Goal: Check status

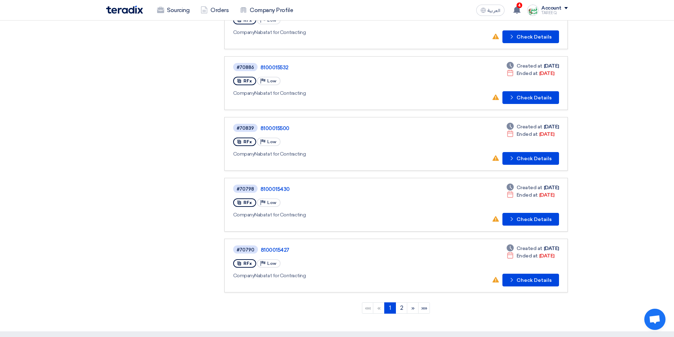
scroll to position [425, 0]
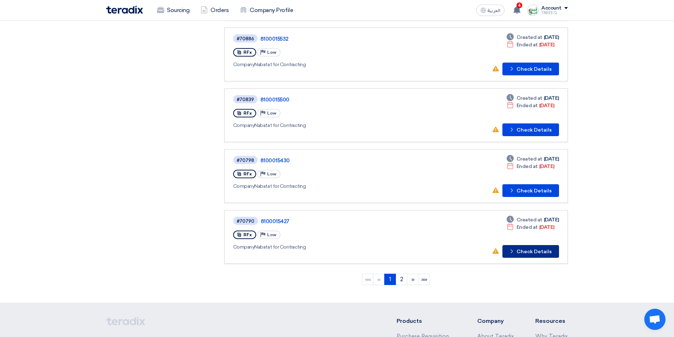
click at [542, 252] on button "Check details Check Details" at bounding box center [530, 251] width 57 height 13
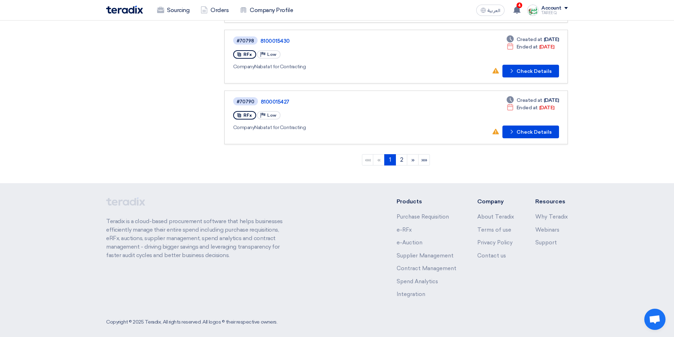
scroll to position [551, 0]
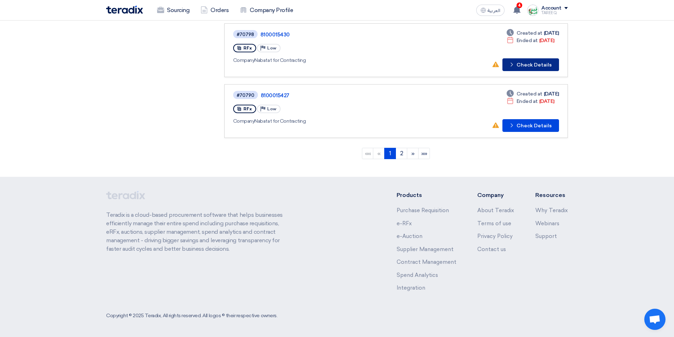
click at [519, 64] on button "Check details Check Details" at bounding box center [530, 64] width 57 height 13
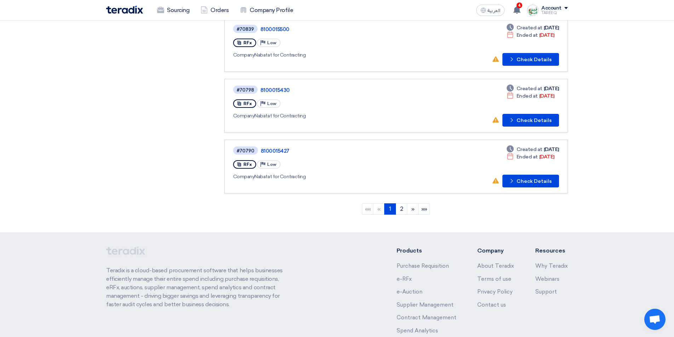
scroll to position [495, 0]
click at [532, 62] on button "Check details Check Details" at bounding box center [530, 59] width 57 height 13
